Goal: Task Accomplishment & Management: Manage account settings

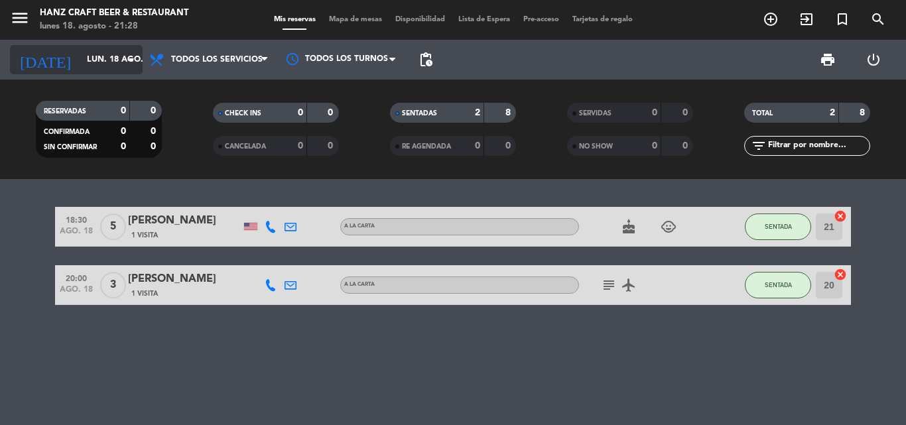
click at [109, 59] on input "lun. 18 ago." at bounding box center [136, 59] width 112 height 23
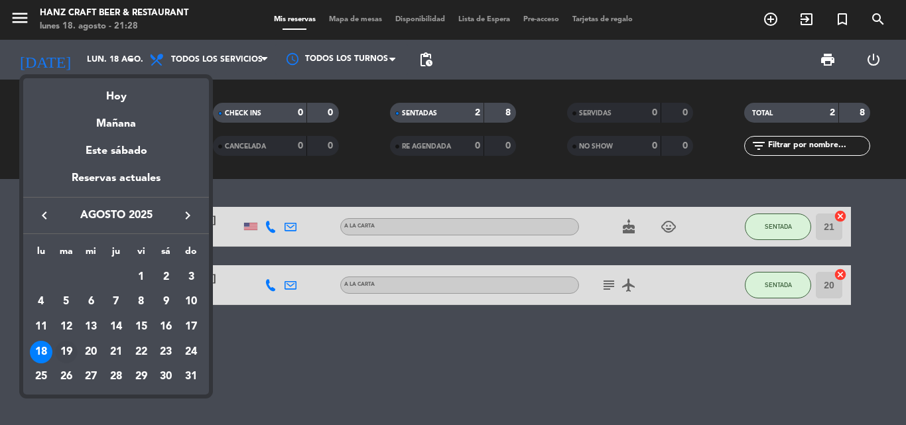
click at [64, 353] on div "19" at bounding box center [66, 352] width 23 height 23
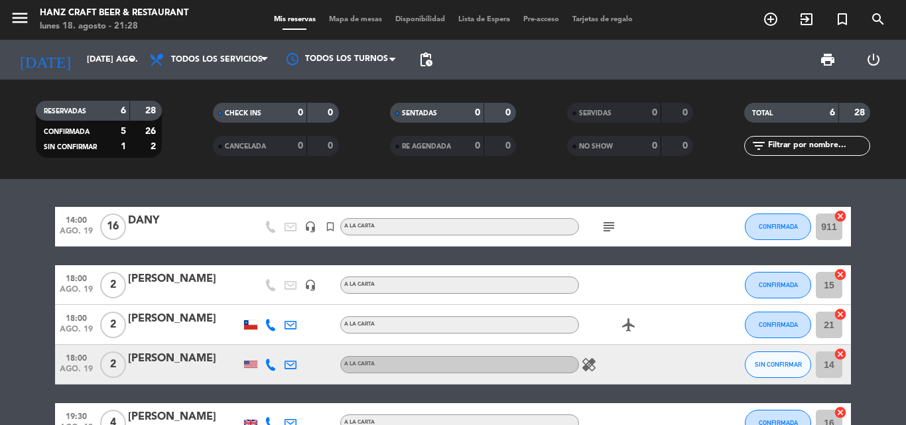
click at [12, 340] on bookings-row "14:00 ago. 19 16 [PERSON_NAME] headset_mic turned_in_not A la carta subject CON…" at bounding box center [453, 354] width 906 height 294
click at [607, 226] on icon "subject" at bounding box center [609, 227] width 16 height 16
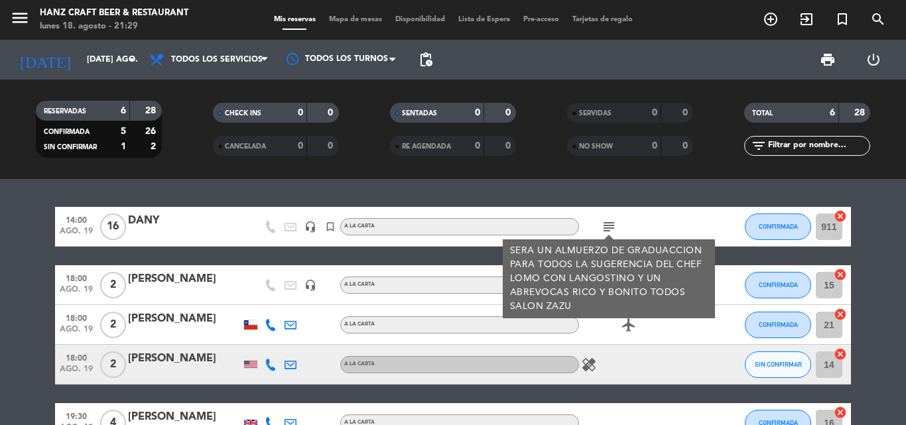
click at [607, 226] on icon "subject" at bounding box center [609, 227] width 16 height 16
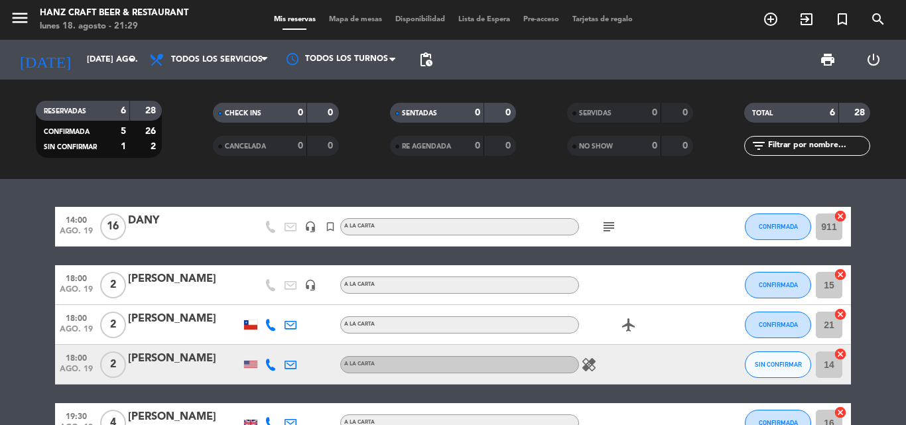
click at [590, 369] on icon "healing" at bounding box center [589, 365] width 16 height 16
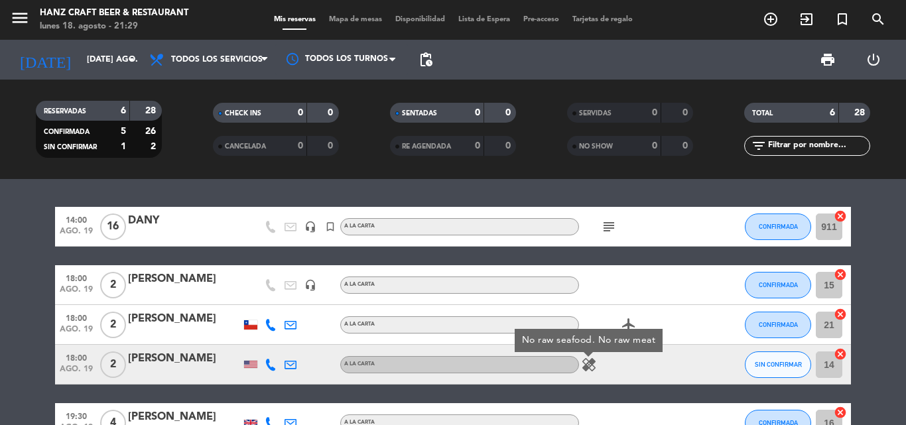
click at [590, 369] on icon "healing" at bounding box center [589, 365] width 16 height 16
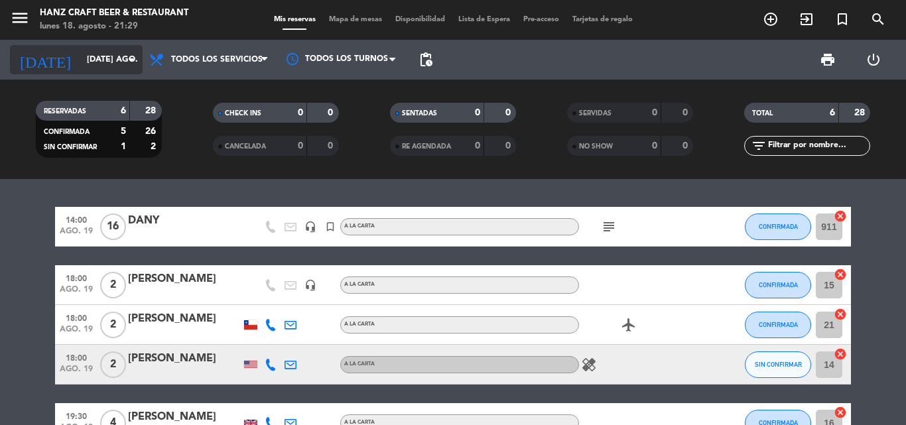
click at [119, 64] on input "[DATE] ago." at bounding box center [136, 59] width 112 height 23
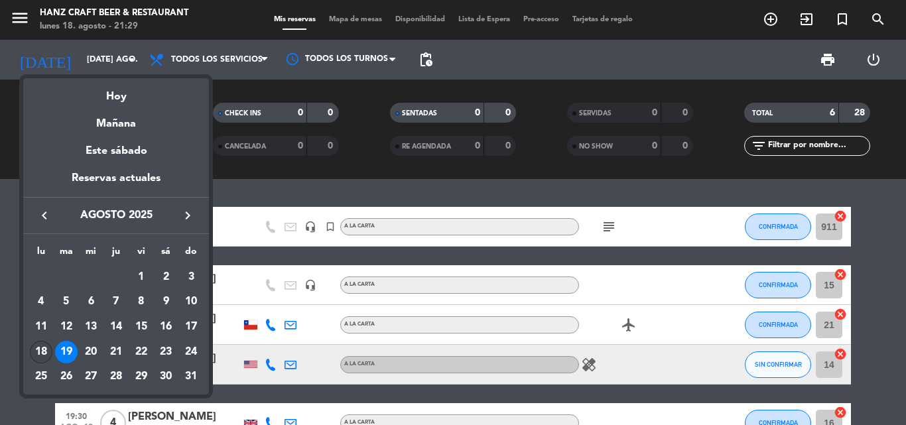
click at [34, 352] on div "18" at bounding box center [41, 352] width 23 height 23
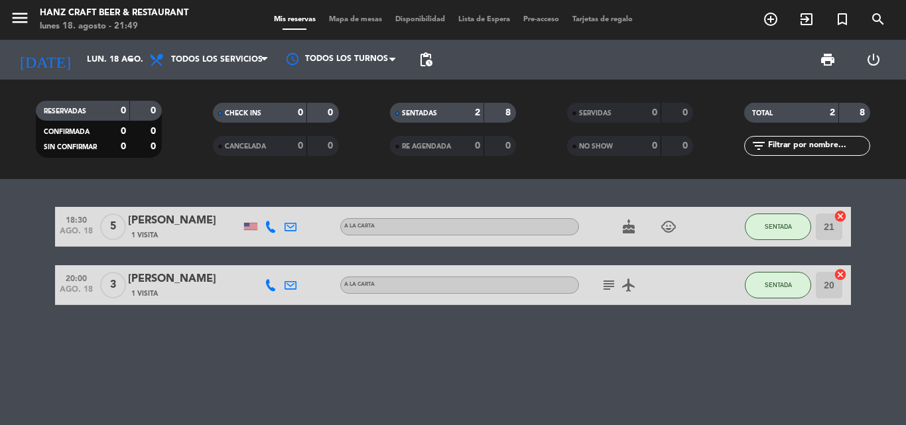
click at [523, 379] on div "18:30 ago. 18 5 [PERSON_NAME] 1 Visita A la carta cake child_care SENTADA 21 ca…" at bounding box center [453, 302] width 906 height 246
click at [132, 62] on icon "arrow_drop_down" at bounding box center [131, 60] width 16 height 16
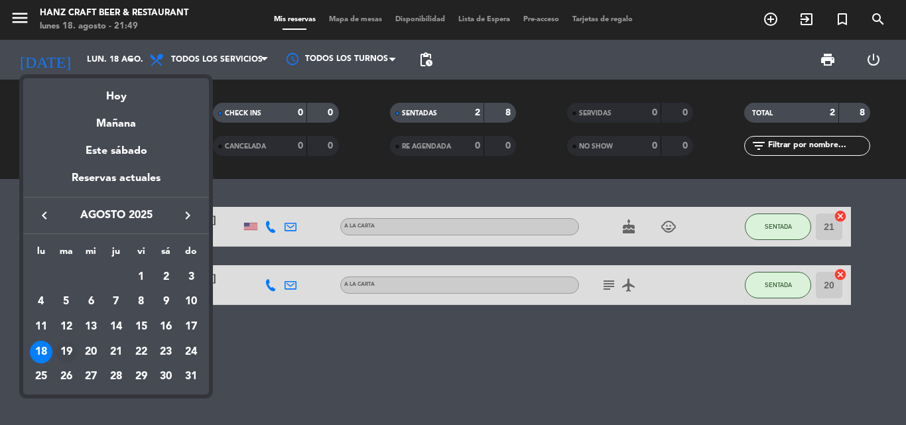
click at [64, 354] on div "19" at bounding box center [66, 352] width 23 height 23
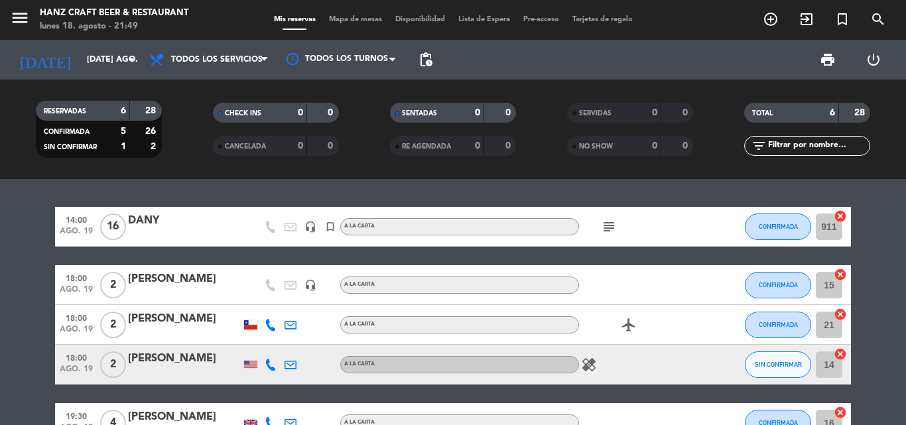
click at [607, 228] on icon "subject" at bounding box center [609, 227] width 16 height 16
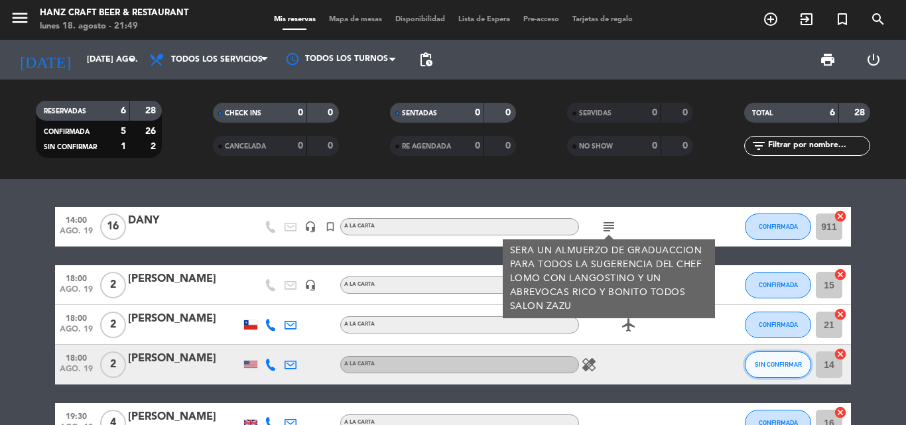
click at [782, 362] on span "SIN CONFIRMAR" at bounding box center [778, 364] width 47 height 7
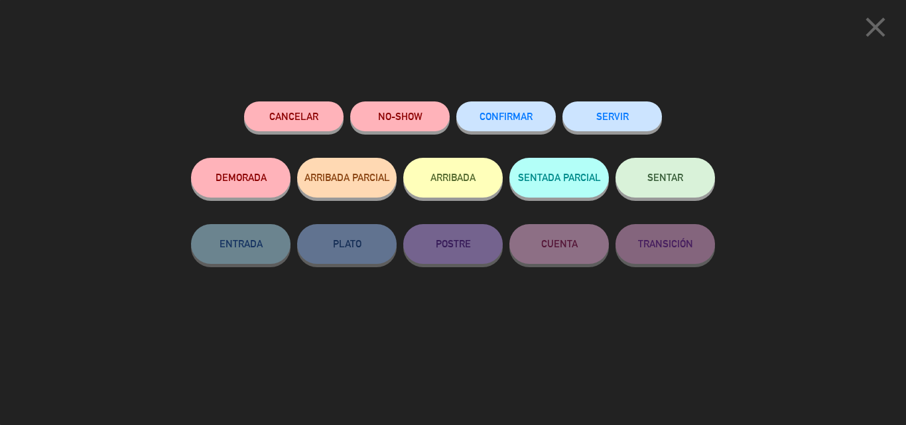
click at [506, 109] on button "CONFIRMAR" at bounding box center [505, 116] width 99 height 30
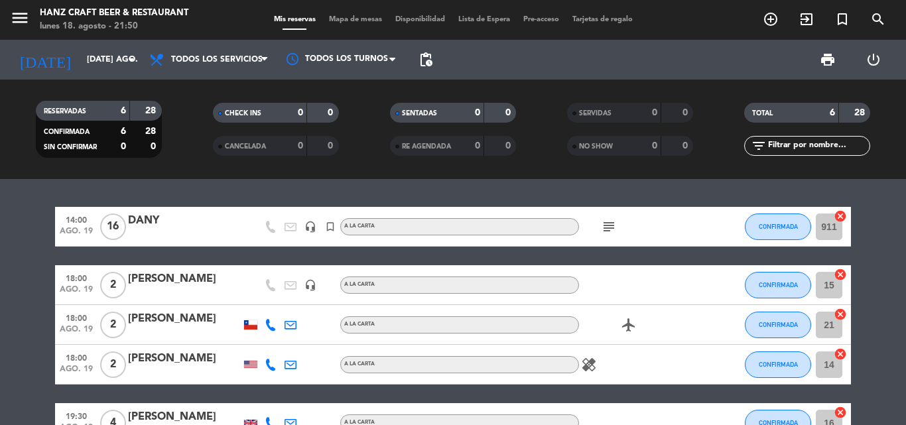
click at [873, 292] on bookings-row "14:00 ago. 19 16 [PERSON_NAME] headset_mic turned_in_not A la carta subject CON…" at bounding box center [453, 354] width 906 height 294
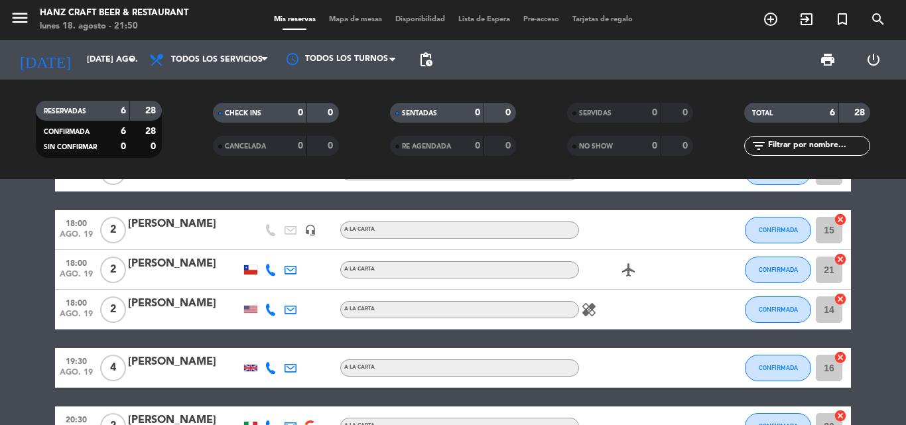
scroll to position [53, 0]
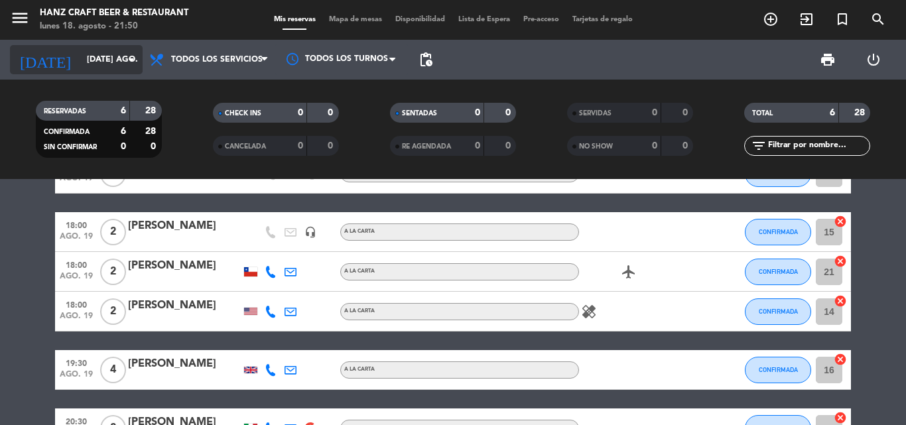
click at [133, 61] on icon "arrow_drop_down" at bounding box center [131, 60] width 16 height 16
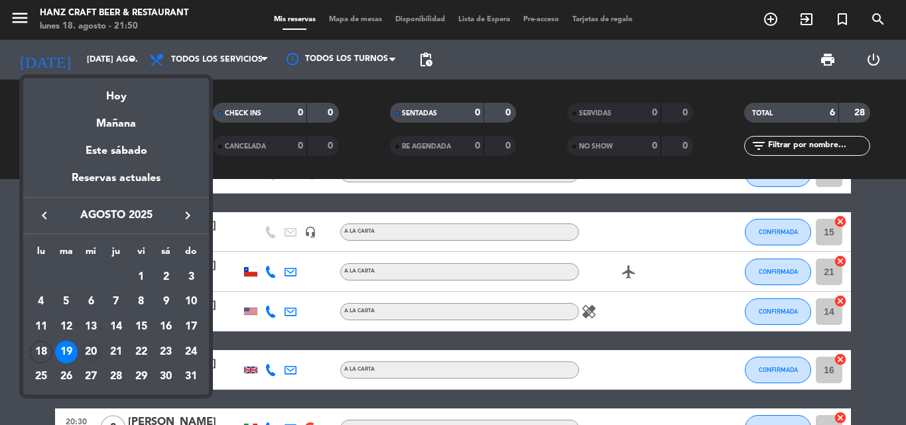
click at [92, 348] on div "20" at bounding box center [91, 352] width 23 height 23
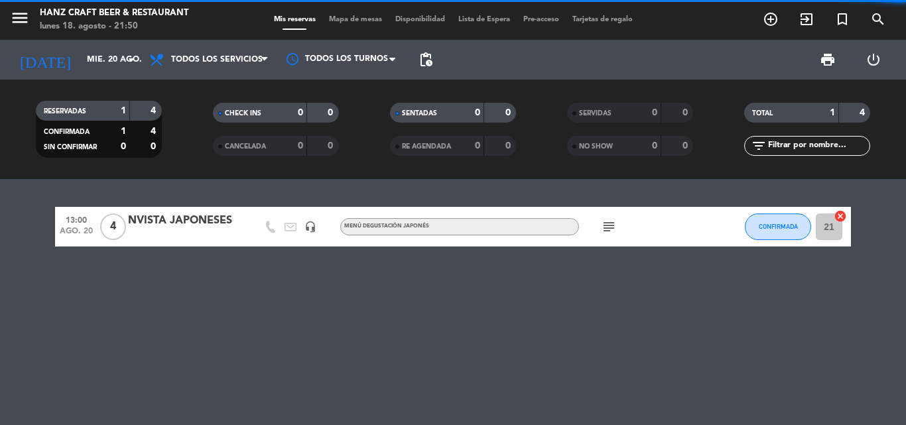
scroll to position [0, 0]
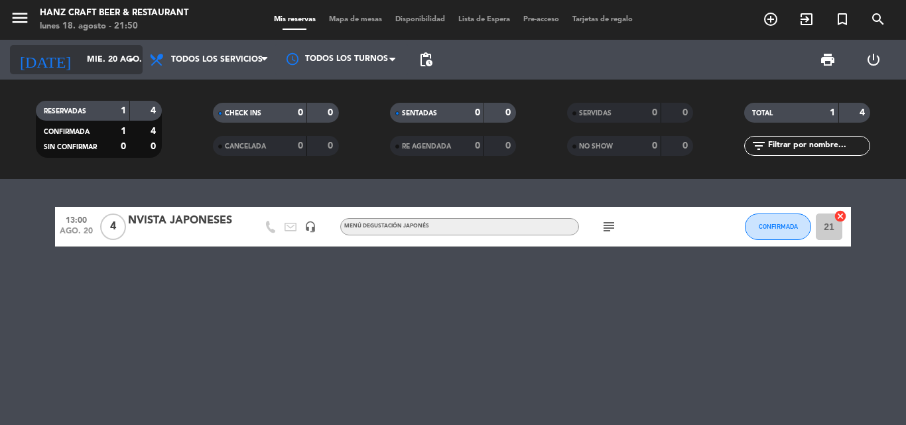
click at [127, 59] on icon "arrow_drop_down" at bounding box center [131, 60] width 16 height 16
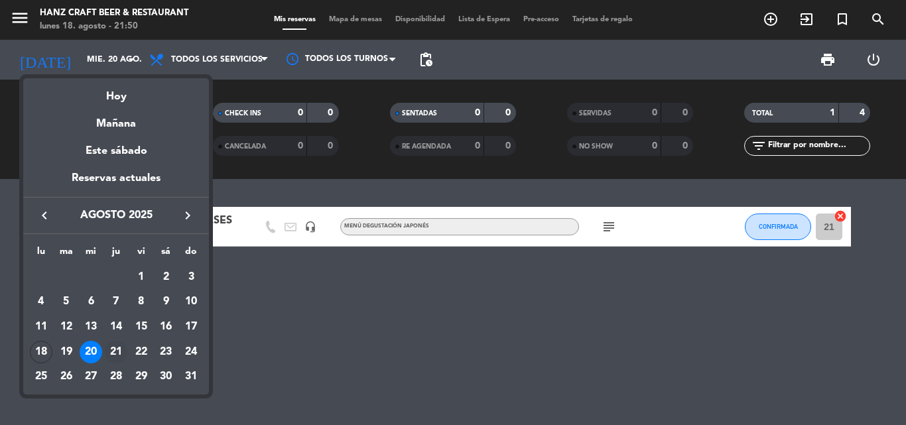
click at [117, 347] on div "21" at bounding box center [116, 352] width 23 height 23
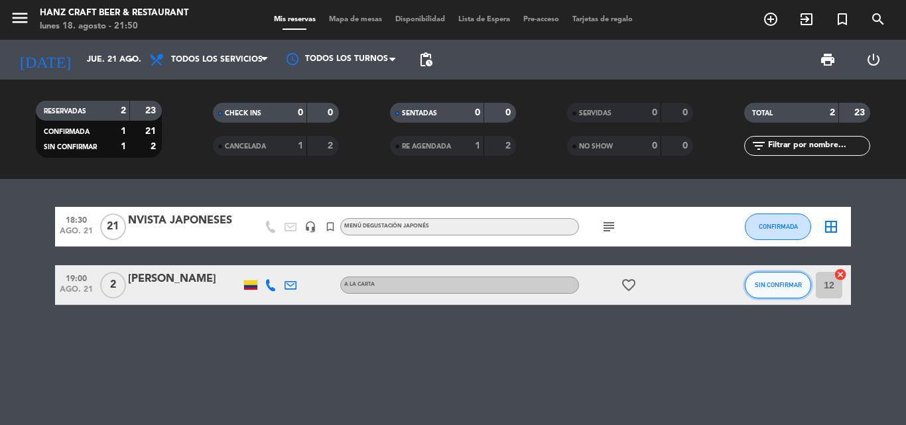
click at [765, 292] on button "SIN CONFIRMAR" at bounding box center [778, 285] width 66 height 27
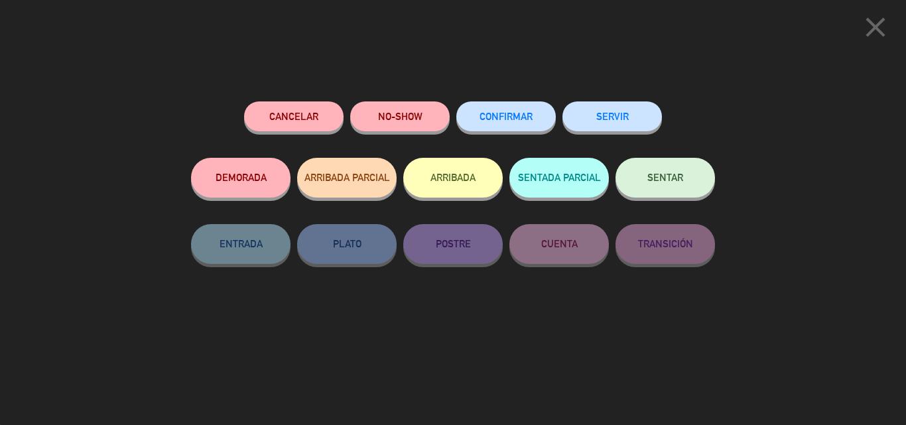
click at [508, 124] on button "CONFIRMAR" at bounding box center [505, 116] width 99 height 30
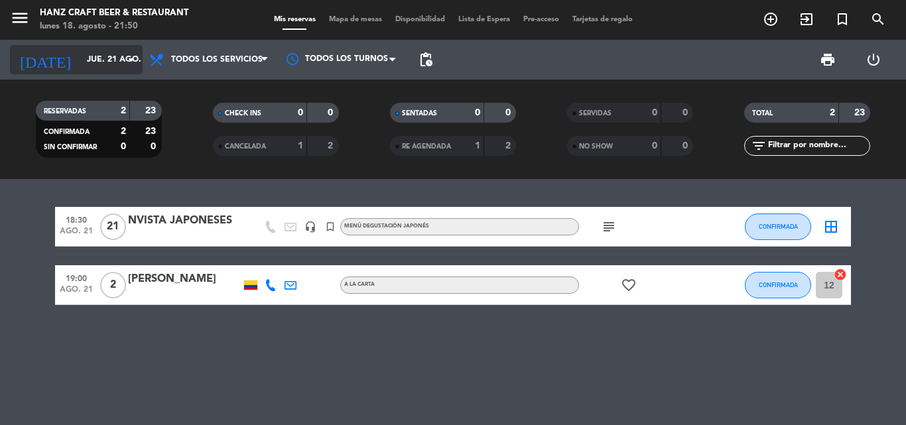
click at [132, 63] on icon "arrow_drop_down" at bounding box center [131, 60] width 16 height 16
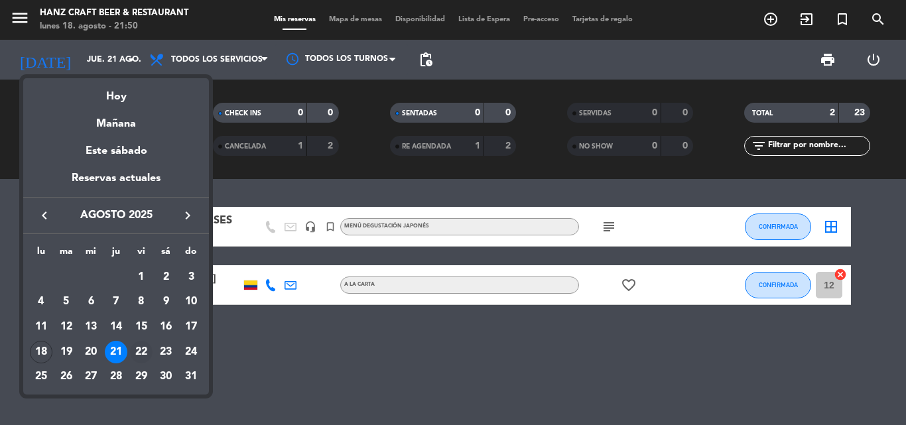
click at [132, 352] on div "22" at bounding box center [141, 352] width 23 height 23
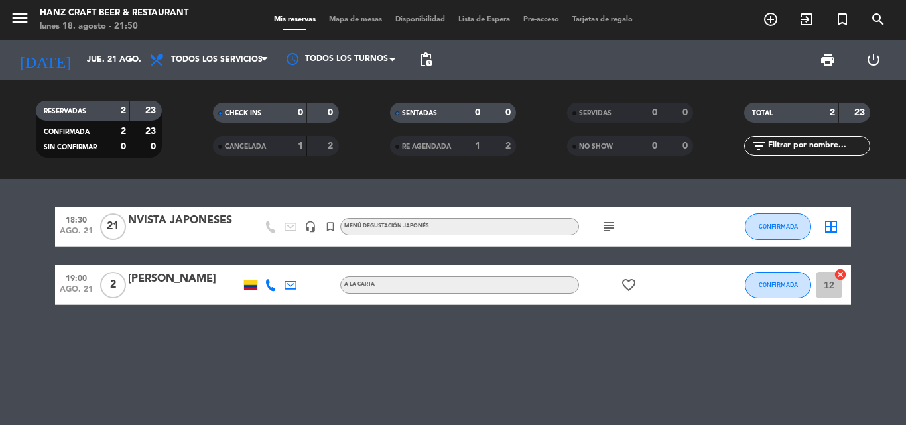
type input "vie. 22 ago."
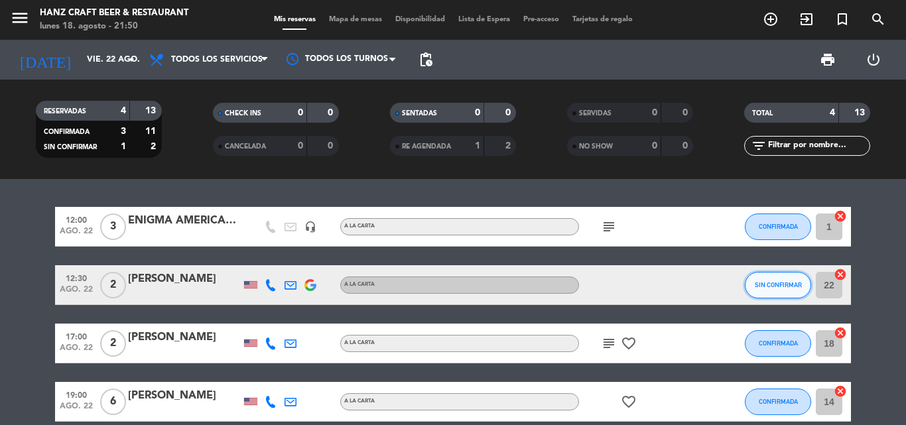
click at [792, 288] on span "SIN CONFIRMAR" at bounding box center [778, 284] width 47 height 7
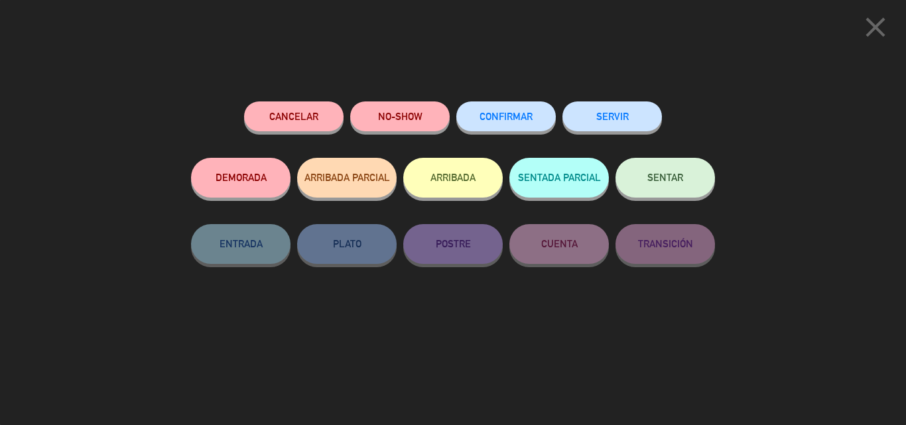
click at [522, 127] on button "CONFIRMAR" at bounding box center [505, 116] width 99 height 30
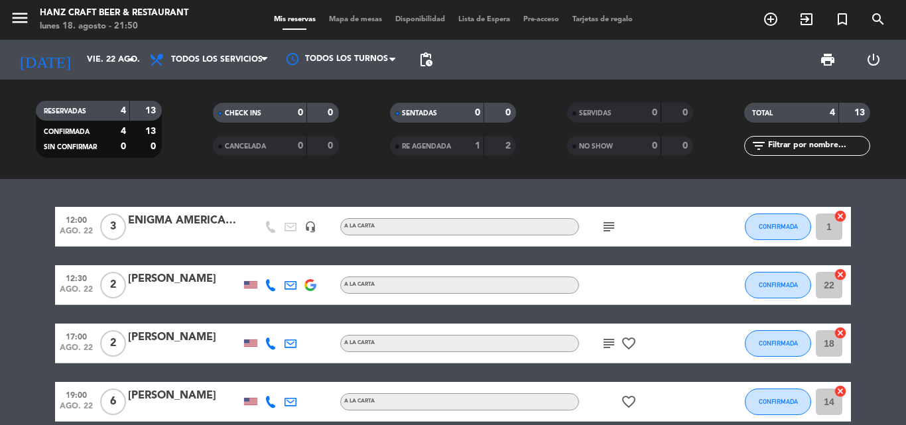
click at [841, 269] on icon "cancel" at bounding box center [840, 274] width 13 height 13
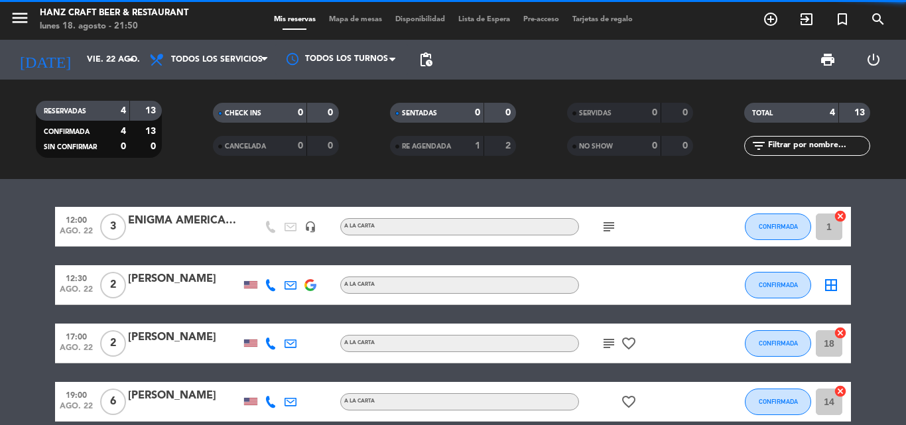
click at [879, 256] on bookings-row "12:00 ago. 22 3 ENIGMA [DEMOGRAPHIC_DATA] headset_mic A la carta subject CONFIR…" at bounding box center [453, 314] width 906 height 215
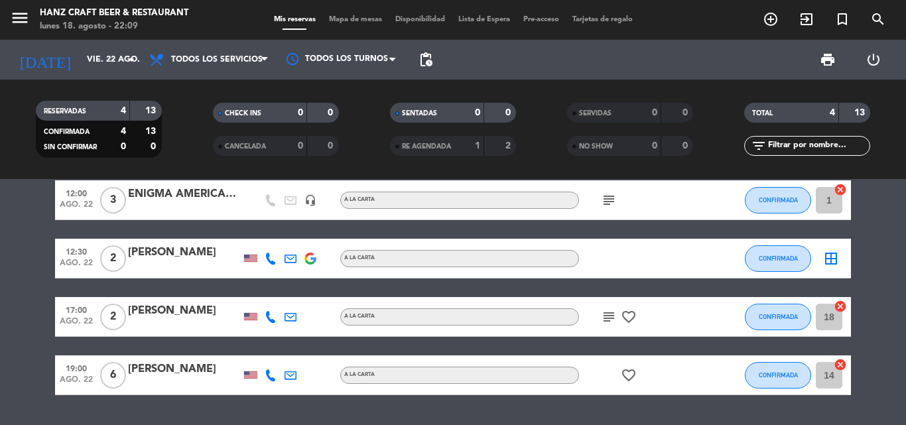
scroll to position [63, 0]
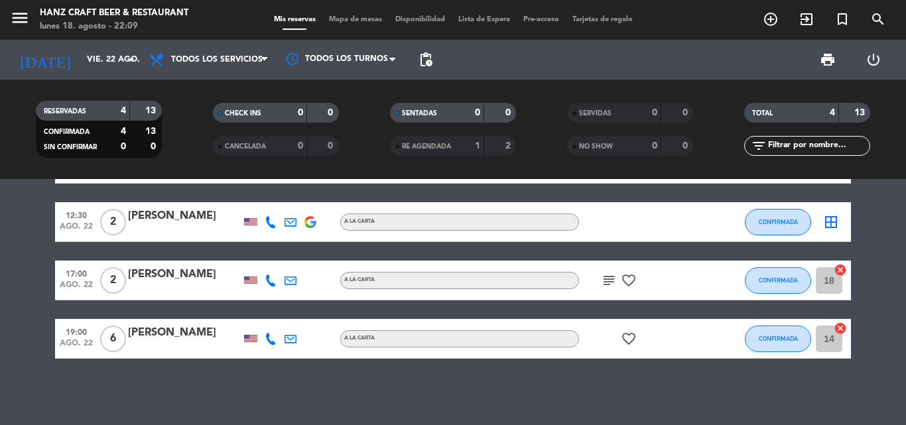
click at [869, 227] on bookings-row "12:00 ago. 22 3 ENIGMA [DEMOGRAPHIC_DATA] headset_mic A la carta subject CONFIR…" at bounding box center [453, 251] width 906 height 215
